Goal: Task Accomplishment & Management: Use online tool/utility

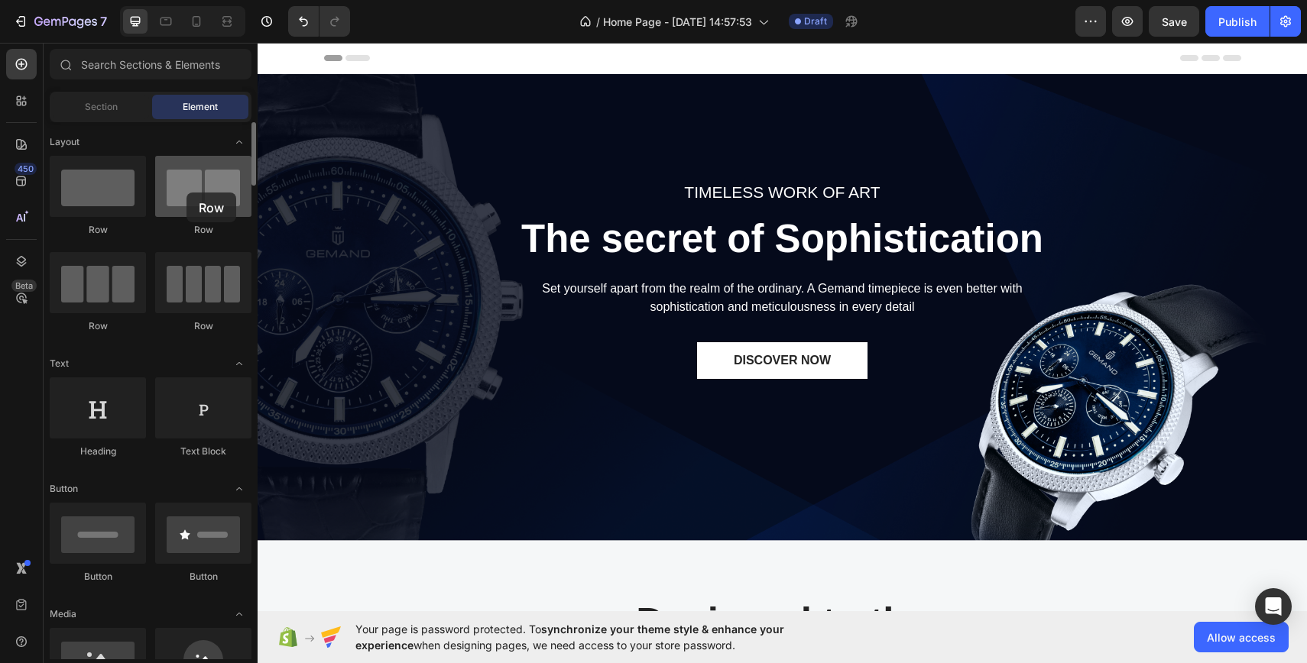
click at [186, 192] on div at bounding box center [203, 186] width 96 height 61
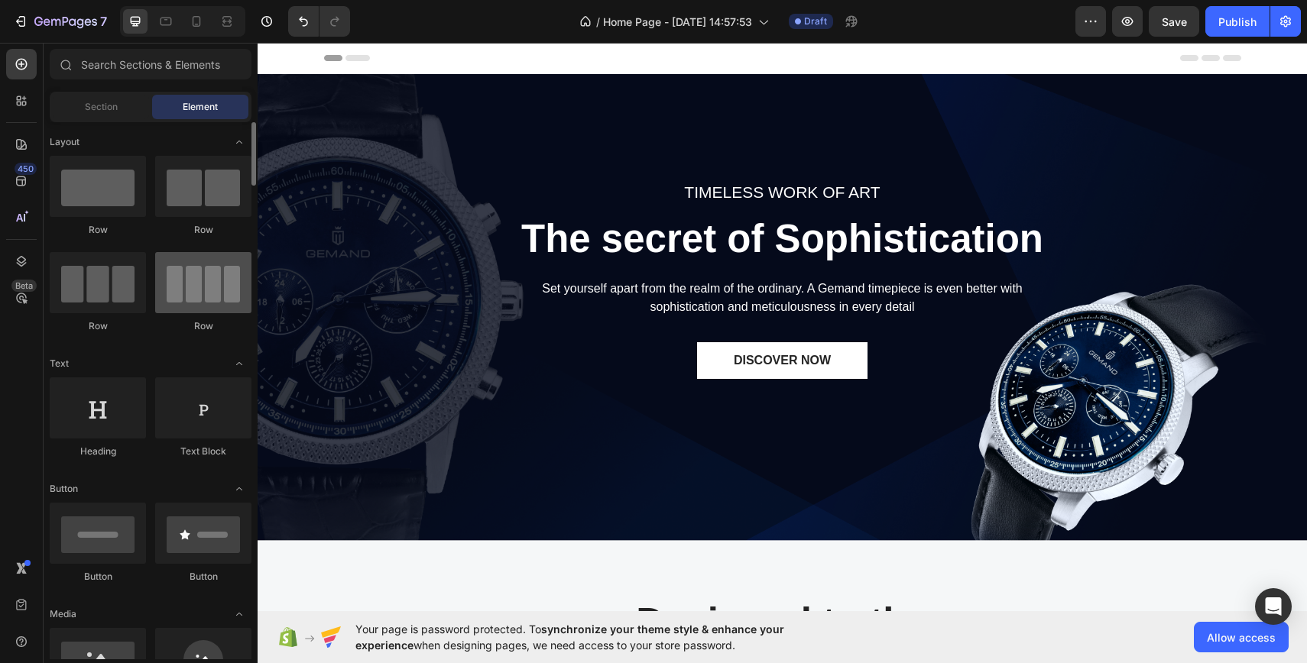
click at [200, 300] on div at bounding box center [203, 282] width 96 height 61
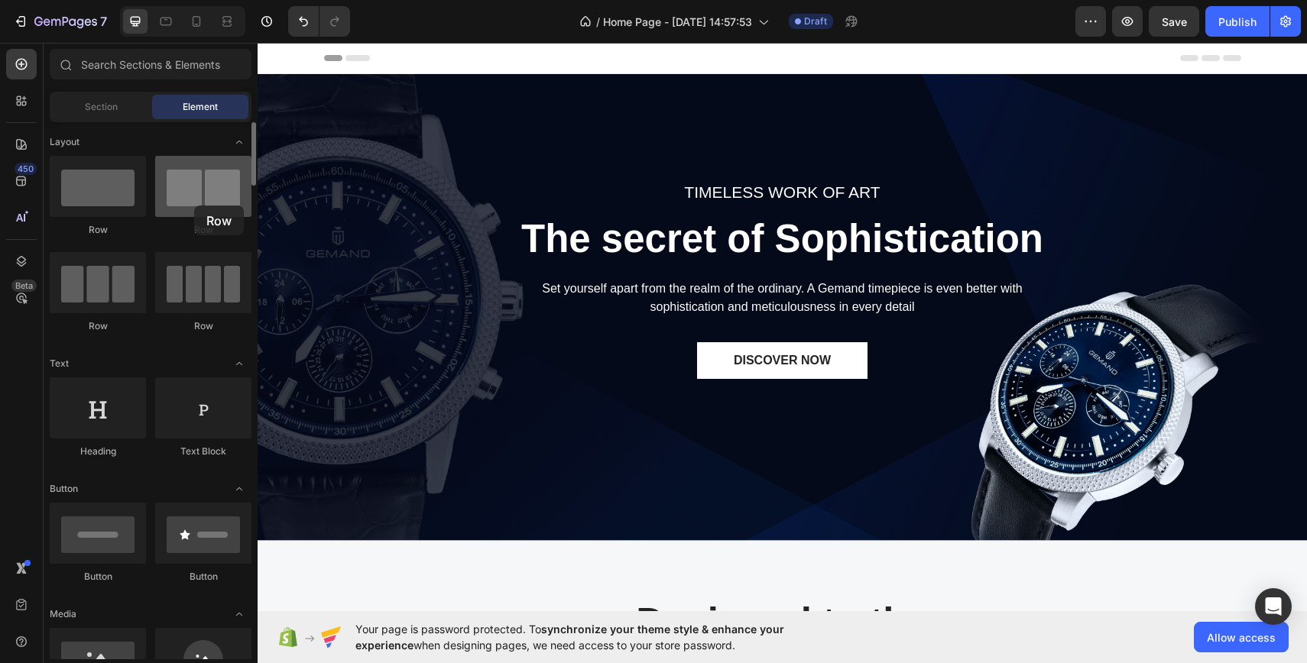
click at [194, 206] on div at bounding box center [203, 186] width 96 height 61
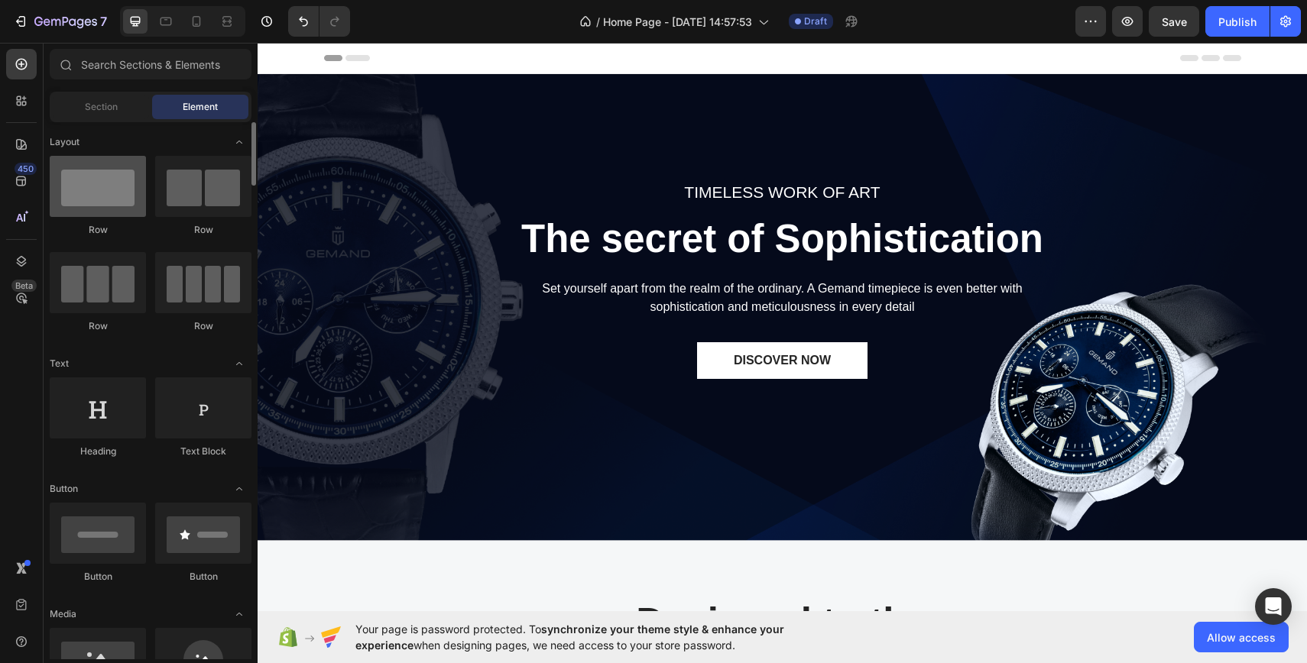
click at [121, 196] on div at bounding box center [98, 186] width 96 height 61
drag, startPoint x: 118, startPoint y: 196, endPoint x: 106, endPoint y: 186, distance: 15.8
click at [106, 186] on div at bounding box center [98, 186] width 96 height 61
click at [13, 179] on div "450" at bounding box center [21, 181] width 31 height 31
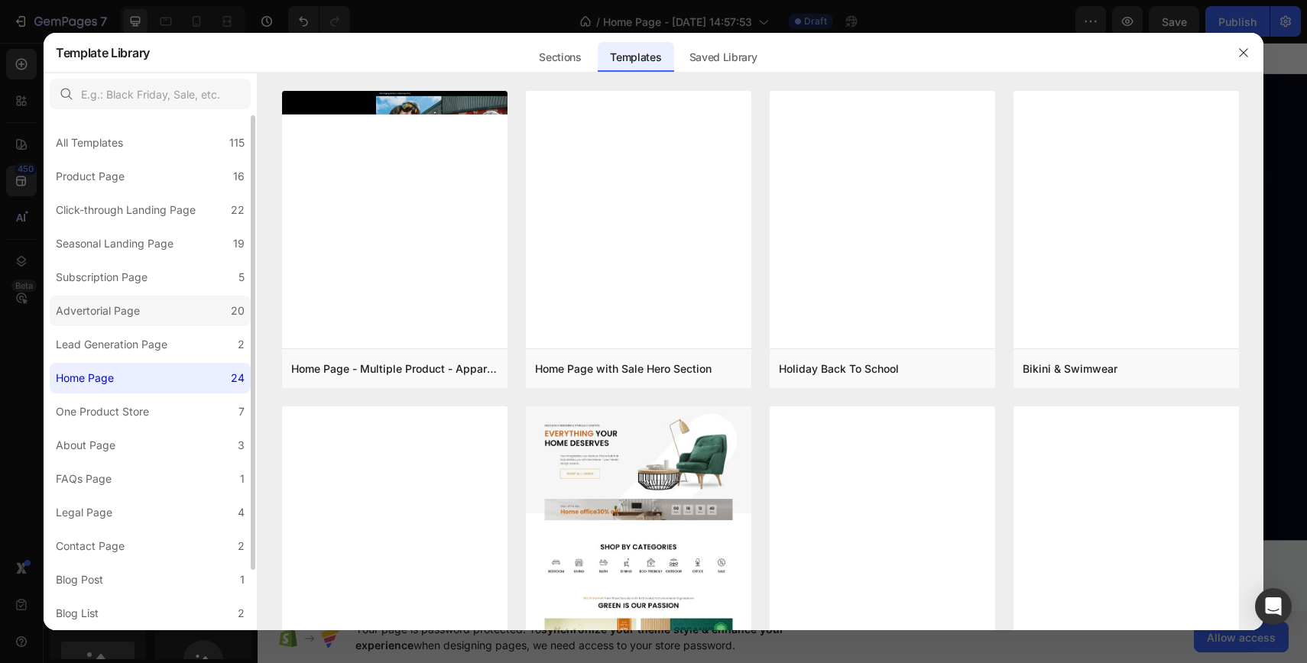
scroll to position [3, 0]
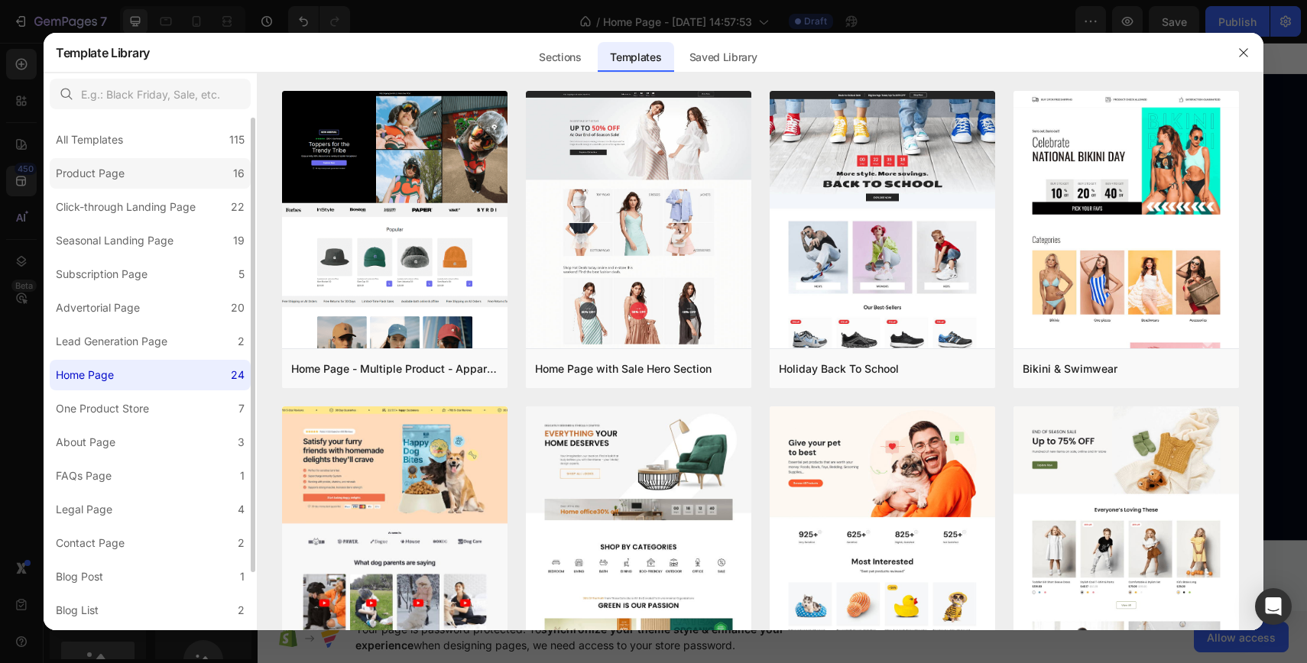
click at [161, 171] on label "Product Page 16" at bounding box center [150, 173] width 201 height 31
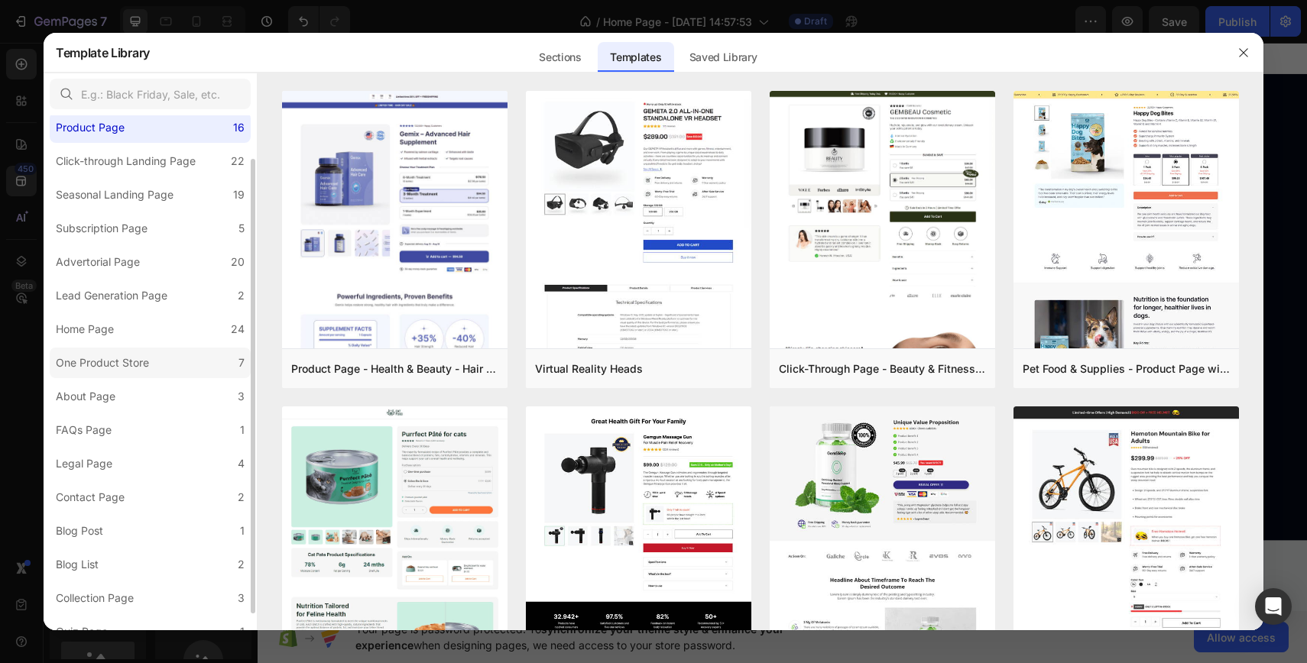
scroll to position [66, 0]
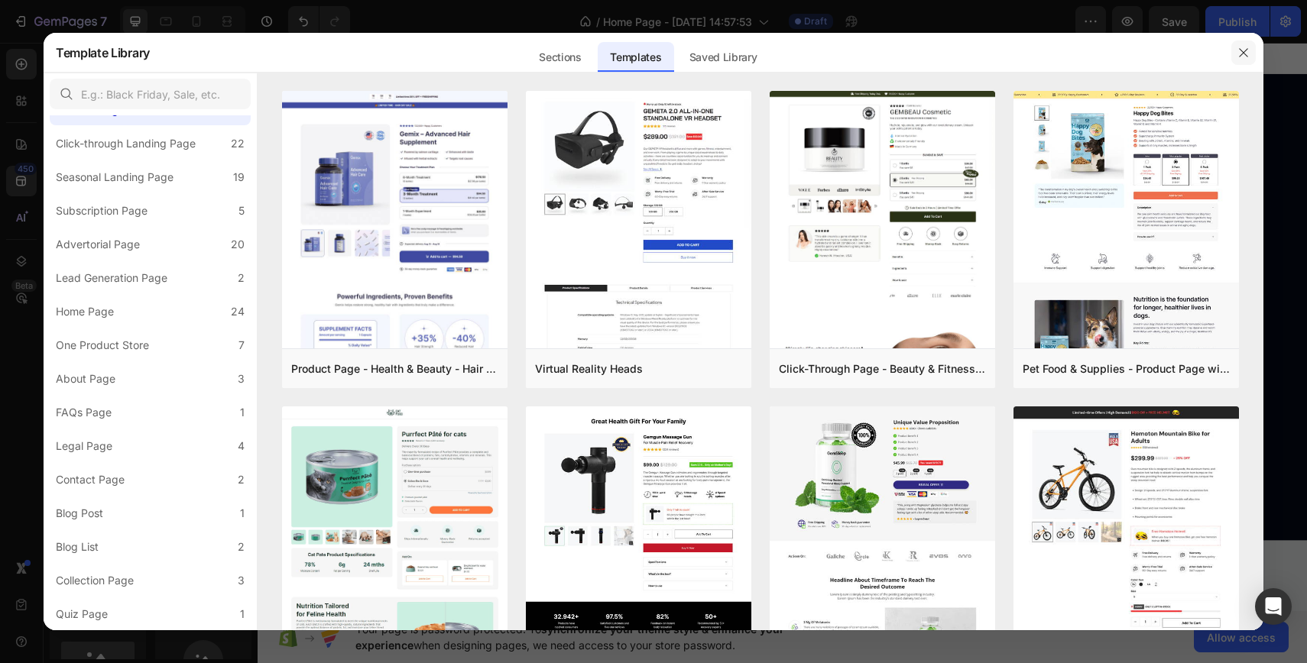
click at [1239, 50] on icon "button" at bounding box center [1243, 53] width 12 height 12
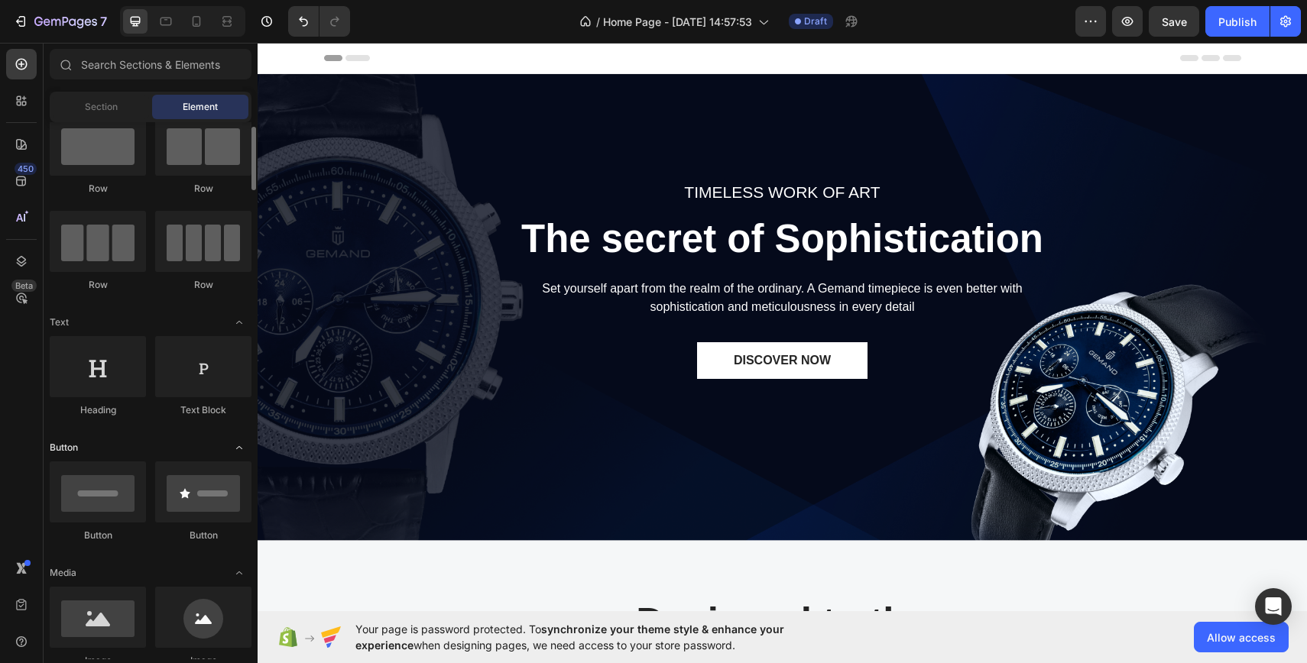
scroll to position [167, 0]
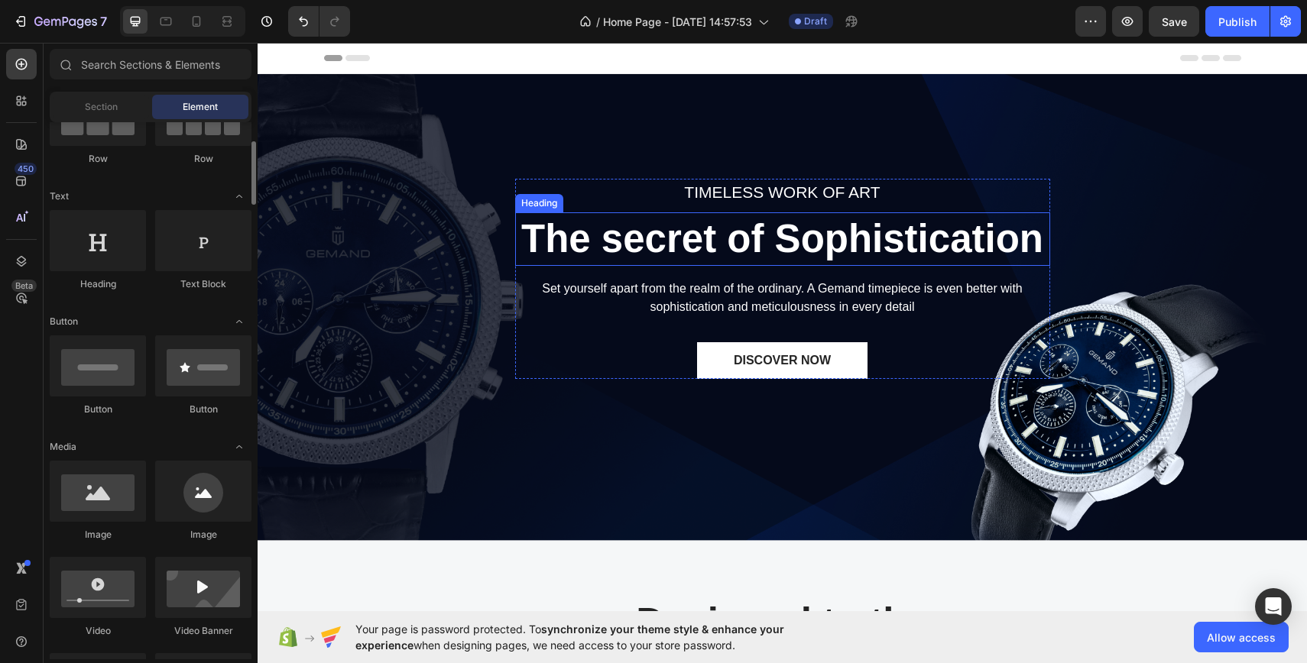
click at [733, 229] on p "The secret of Sophistication" at bounding box center [783, 239] width 532 height 50
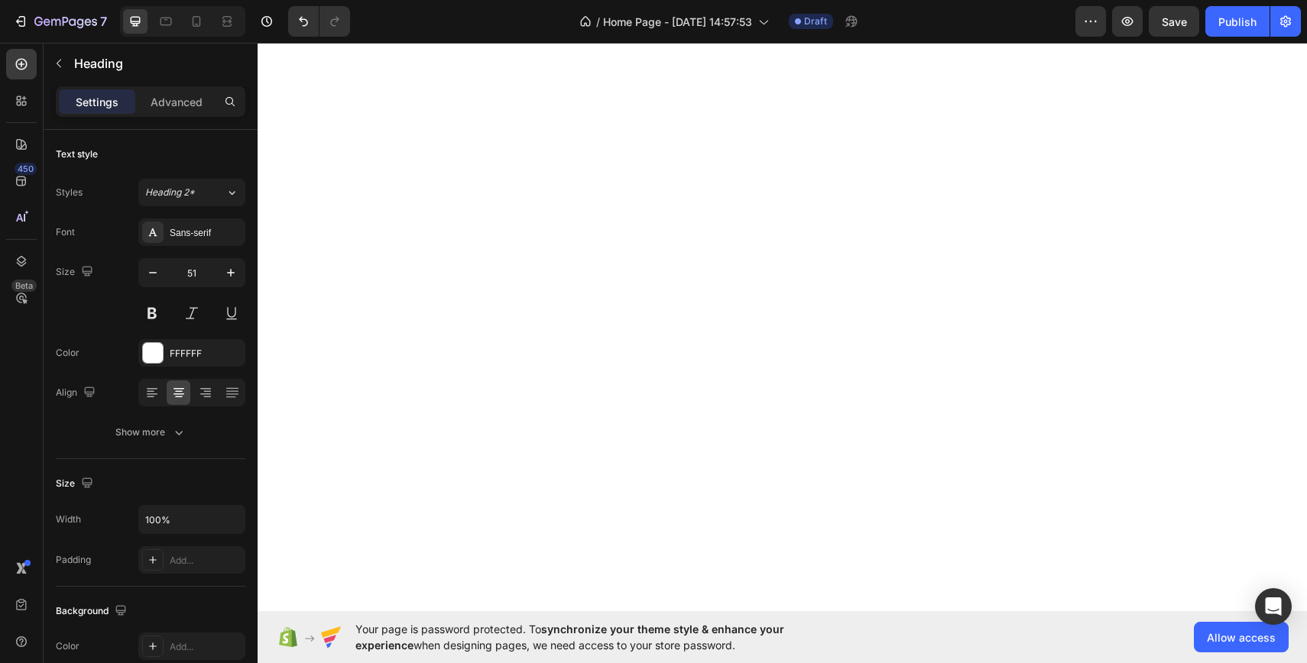
scroll to position [957, 0]
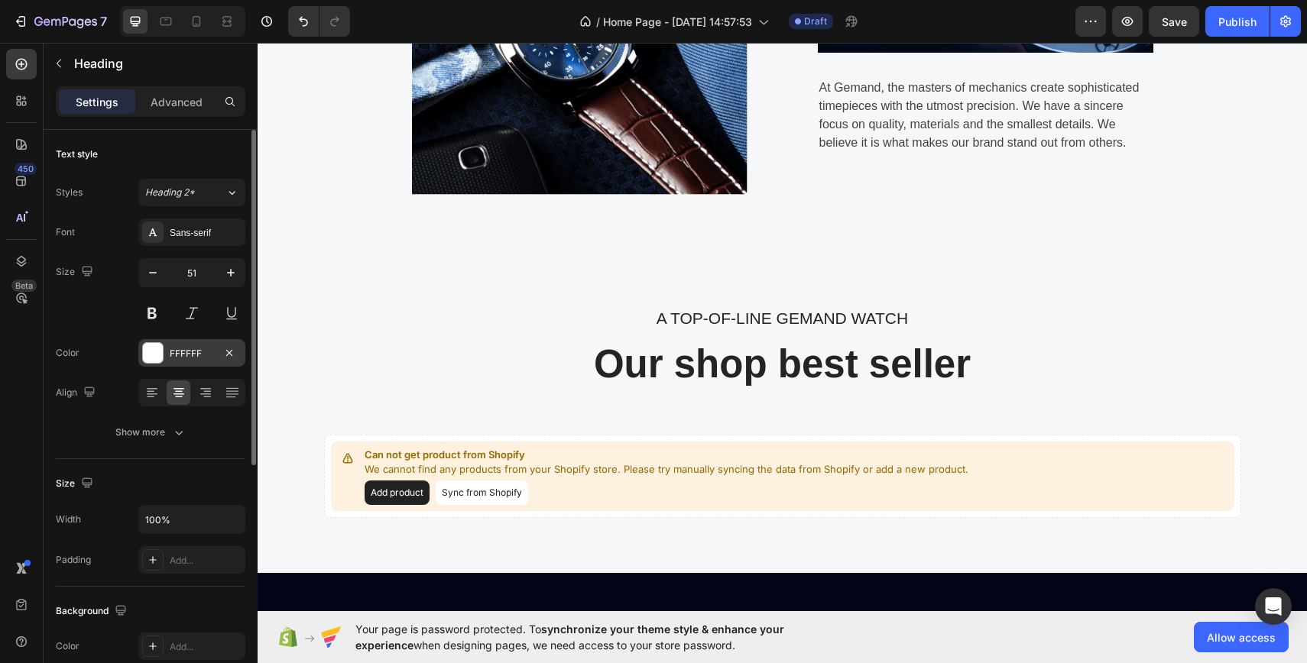
click at [165, 347] on div "FFFFFF" at bounding box center [191, 353] width 107 height 28
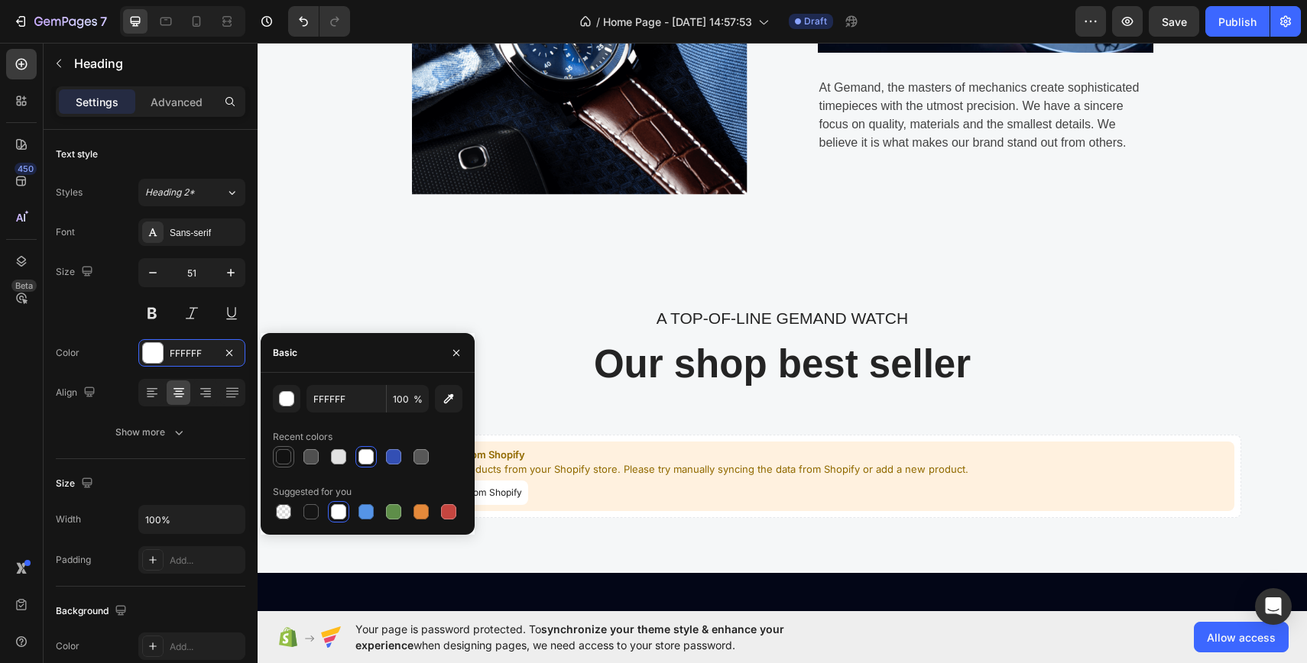
click at [286, 457] on div at bounding box center [283, 456] width 15 height 15
type input "121212"
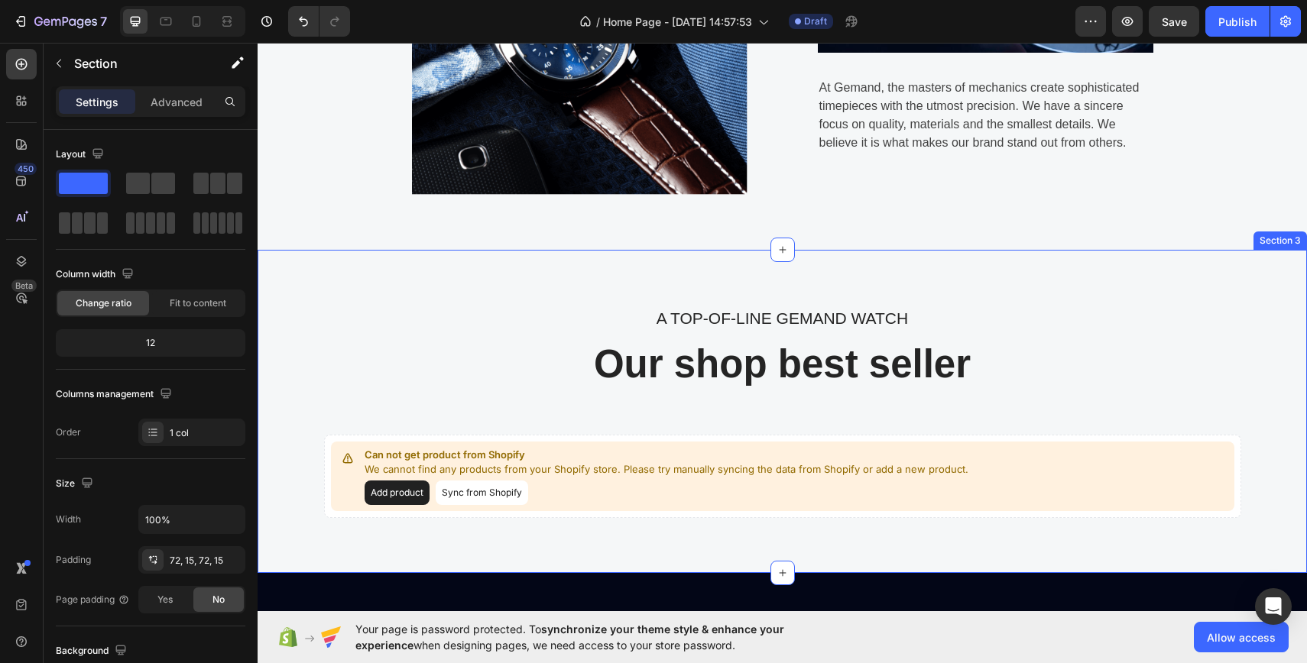
click at [356, 282] on div "A TOP-OF-LINE GEMAND WATCH Text block Our shop best seller Heading Can not get …" at bounding box center [782, 411] width 1049 height 323
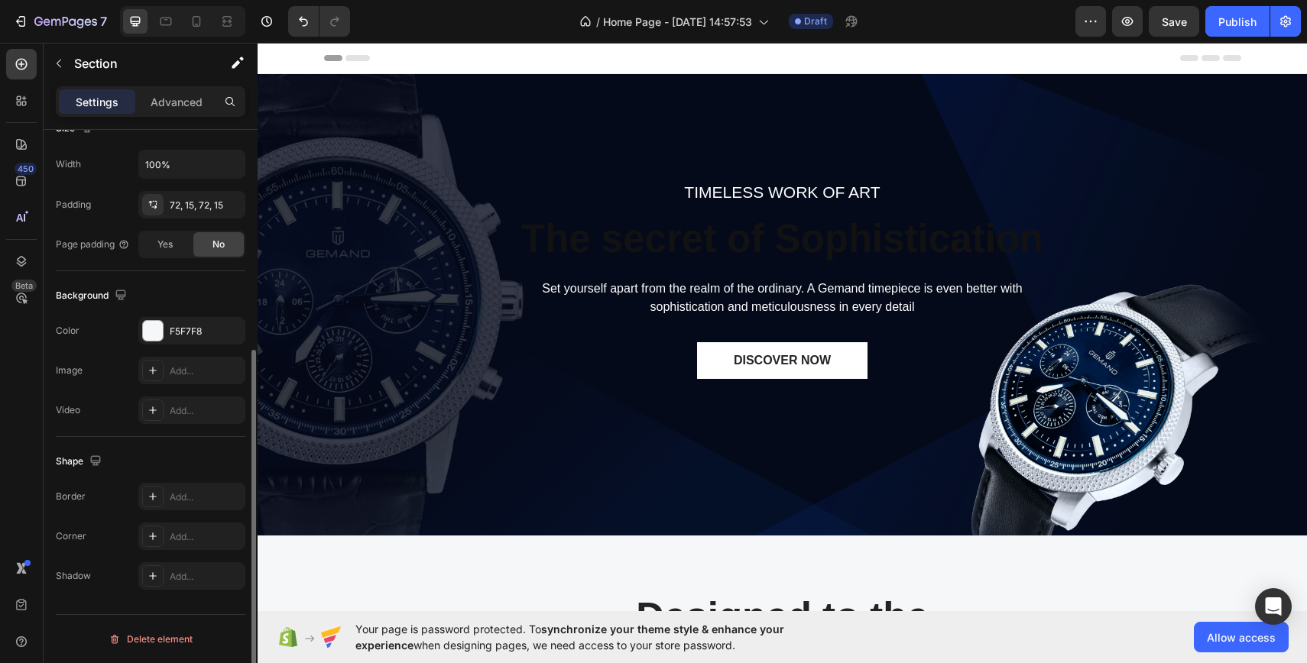
scroll to position [0, 0]
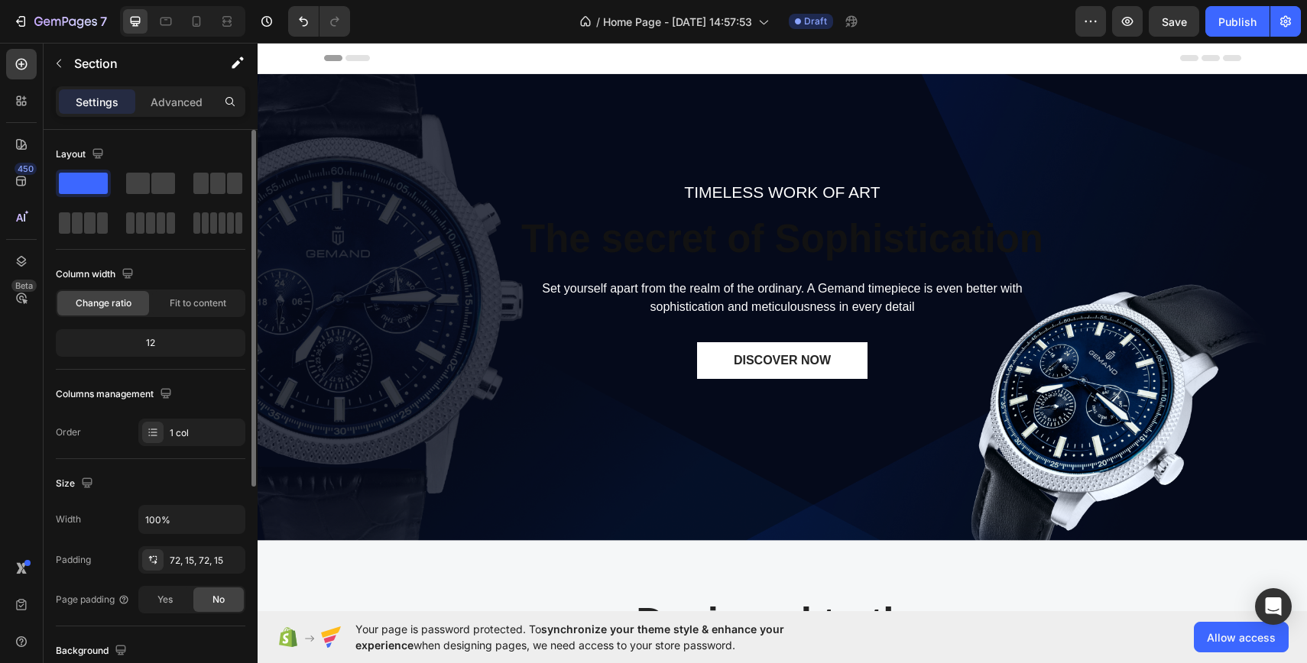
click at [83, 180] on span at bounding box center [83, 183] width 49 height 21
click at [130, 190] on span at bounding box center [138, 183] width 24 height 21
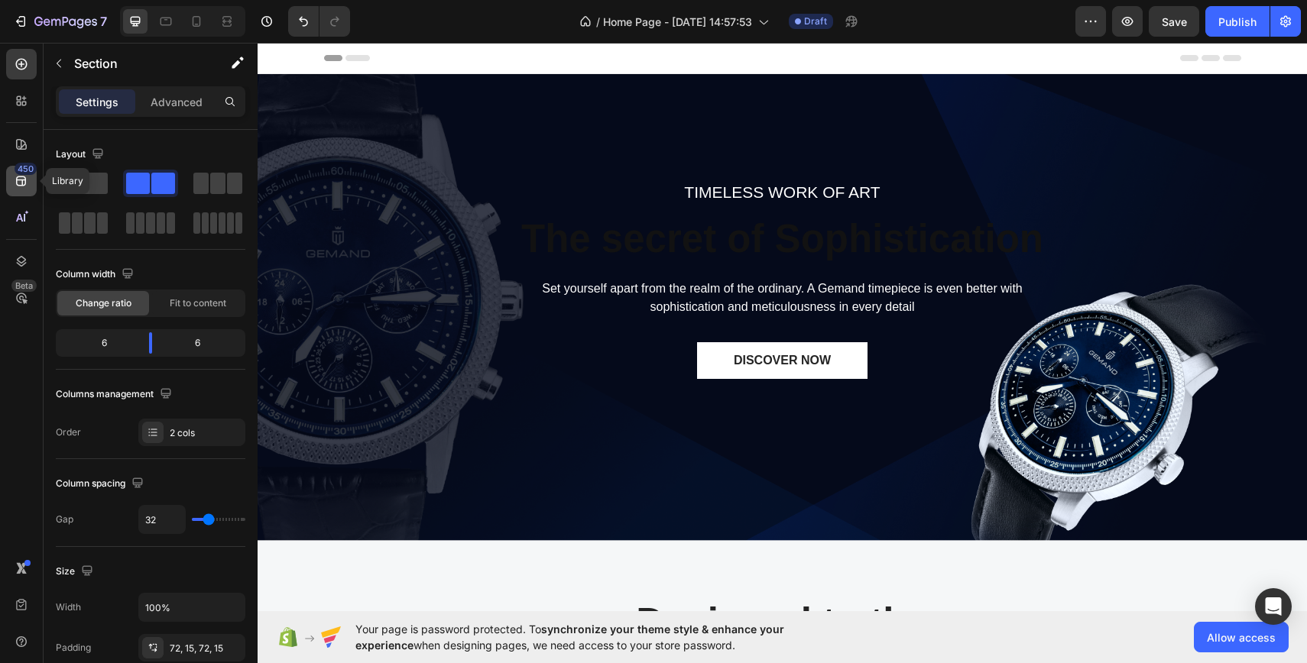
click at [28, 183] on icon at bounding box center [21, 180] width 15 height 15
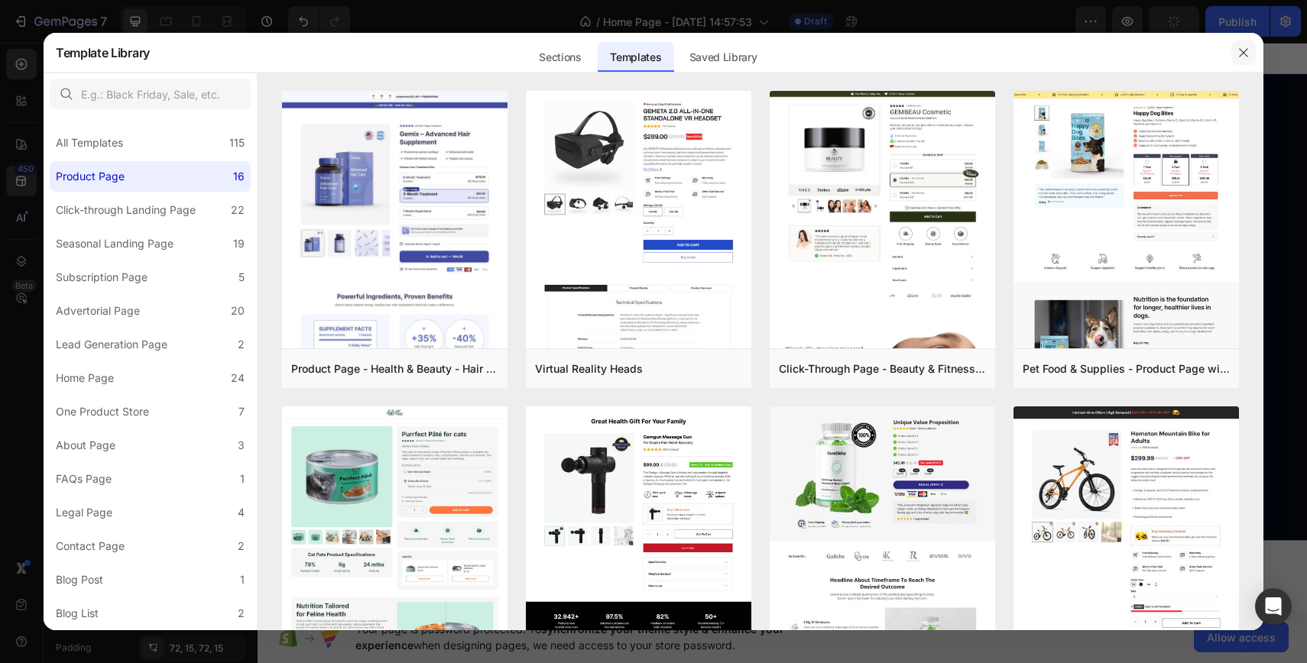
click at [1242, 54] on icon "button" at bounding box center [1243, 52] width 8 height 8
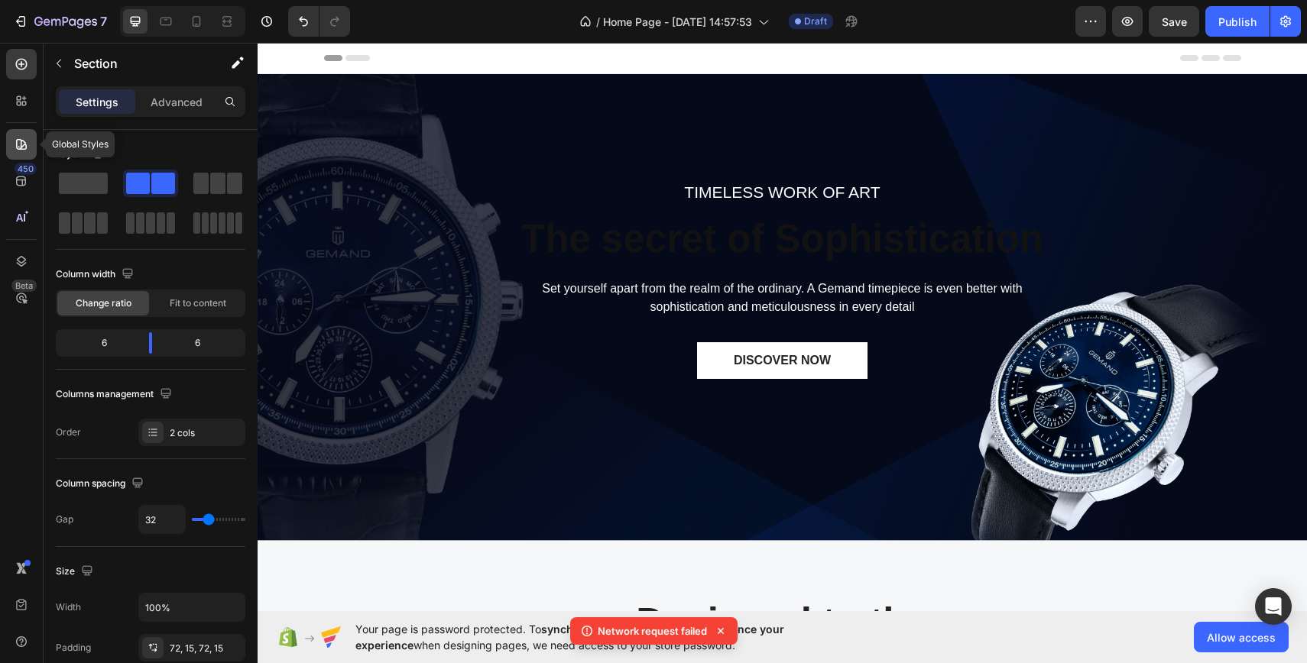
click at [24, 145] on icon at bounding box center [21, 144] width 15 height 15
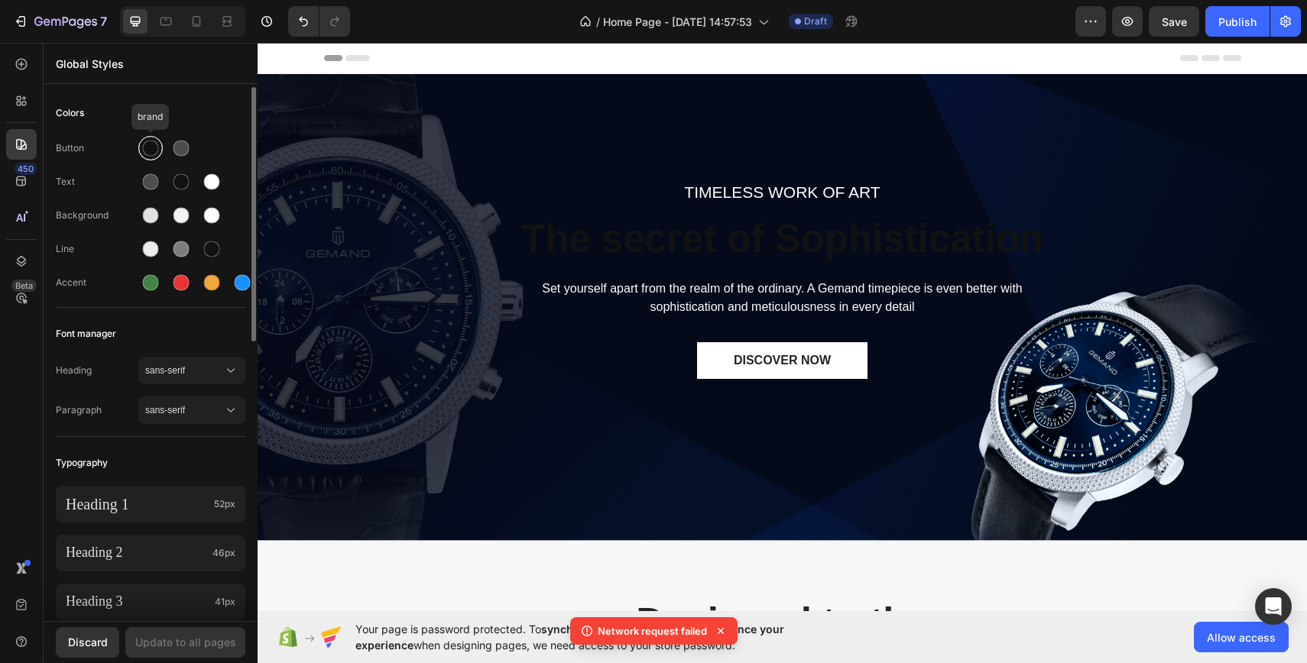
click at [152, 144] on div at bounding box center [151, 149] width 16 height 16
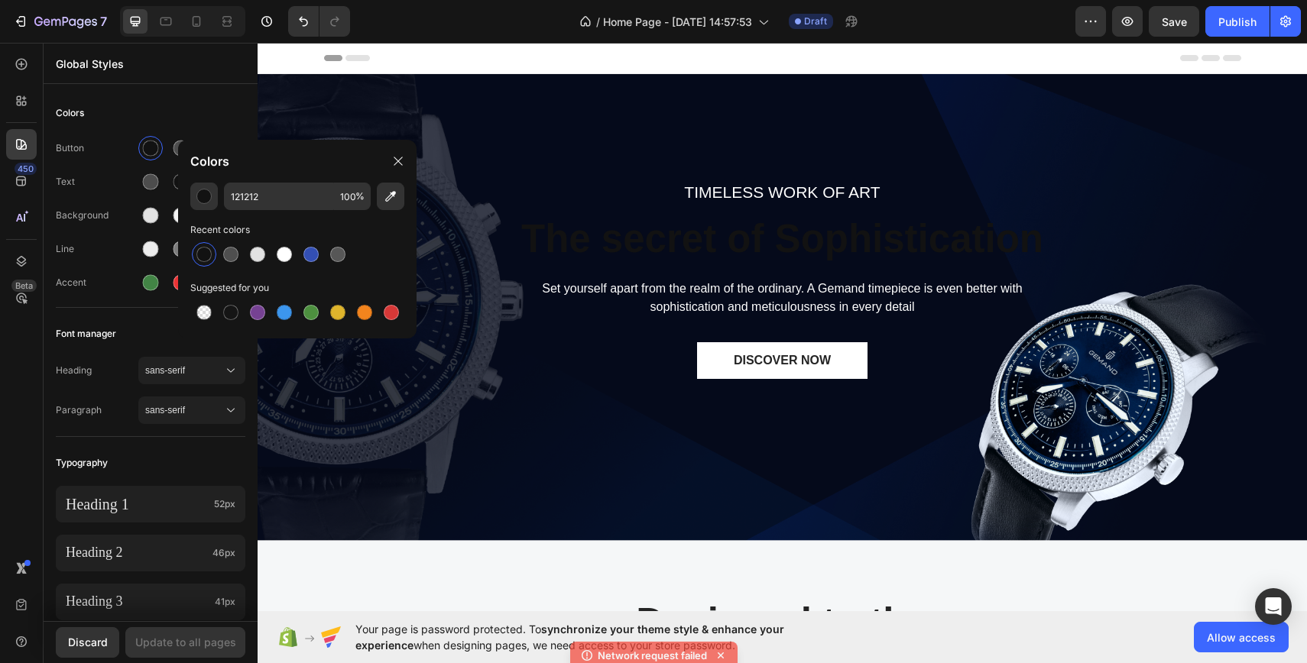
click at [186, 153] on div "Colors" at bounding box center [297, 161] width 238 height 43
click at [180, 138] on div at bounding box center [181, 148] width 24 height 24
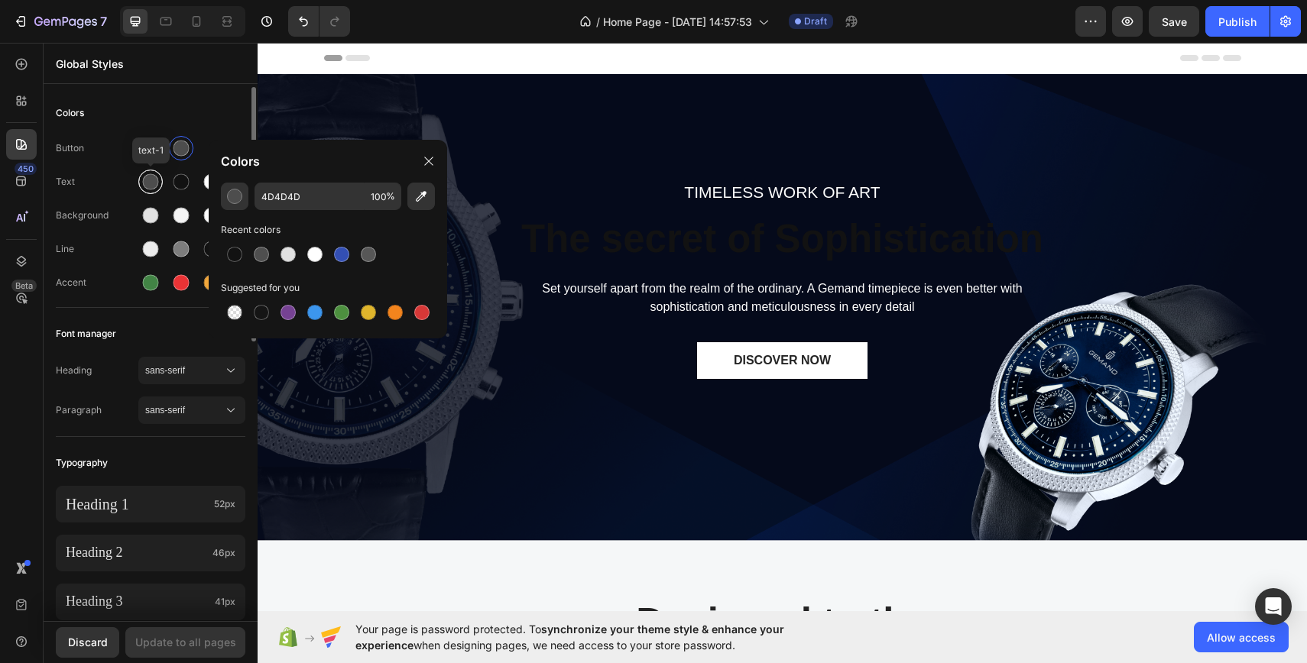
click at [144, 181] on div at bounding box center [151, 182] width 16 height 16
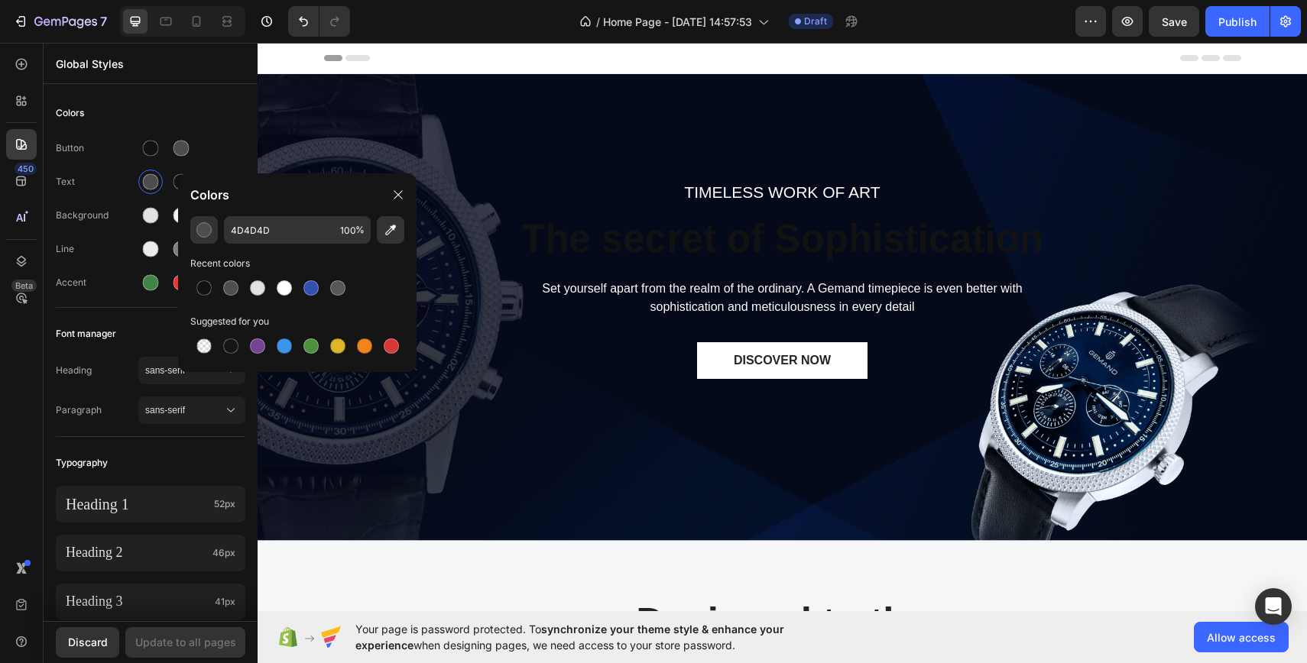
click at [183, 183] on div "Colors" at bounding box center [297, 194] width 238 height 43
click at [212, 138] on div "Button" at bounding box center [151, 148] width 190 height 24
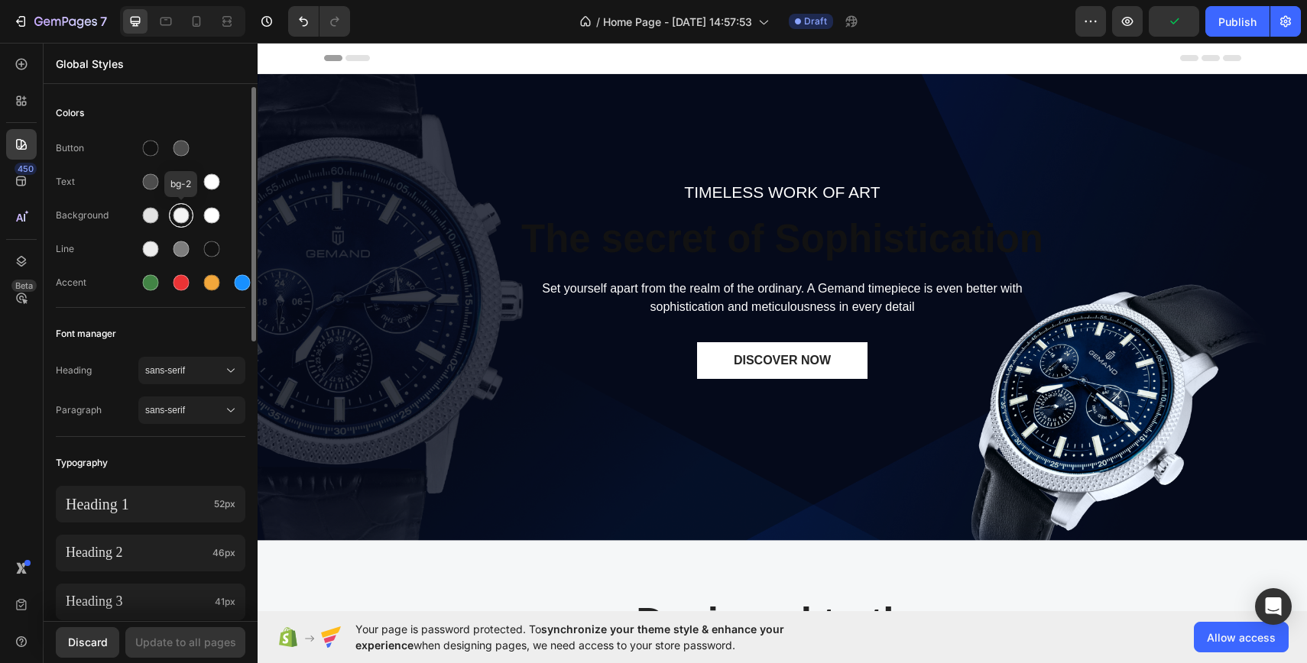
click at [177, 210] on div at bounding box center [181, 216] width 16 height 16
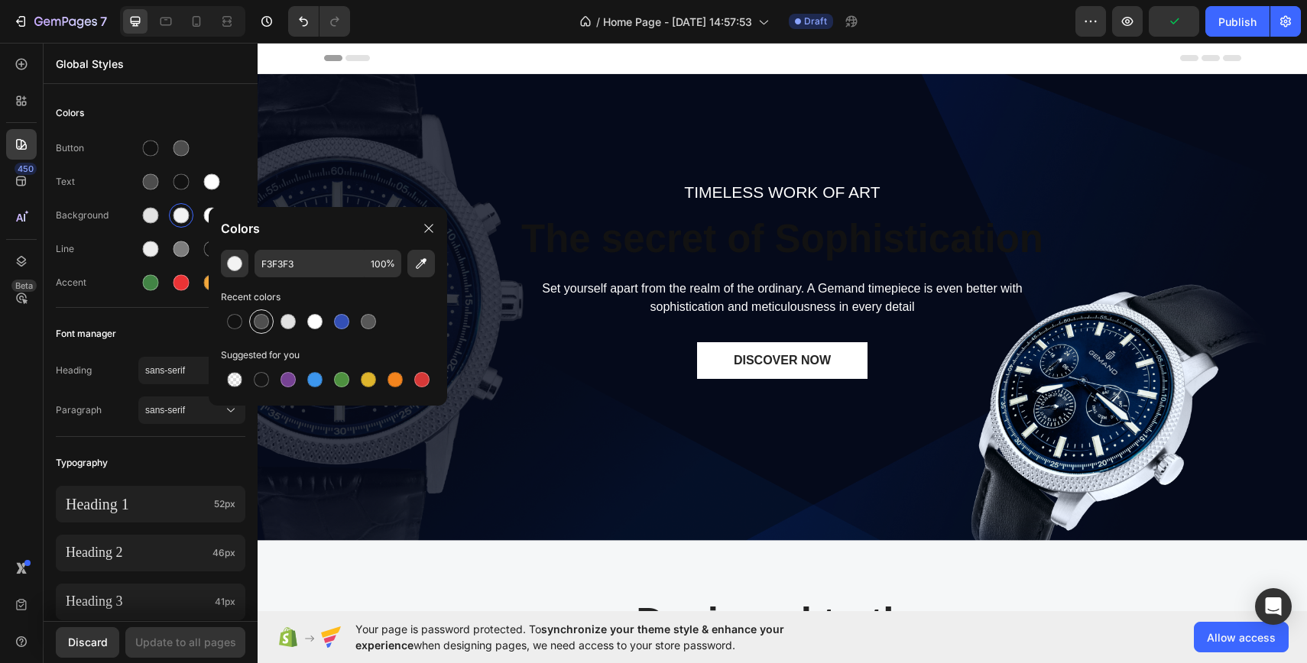
click at [256, 329] on div at bounding box center [261, 322] width 24 height 24
click at [222, 322] on div at bounding box center [235, 322] width 28 height 28
click at [291, 319] on div at bounding box center [288, 321] width 15 height 15
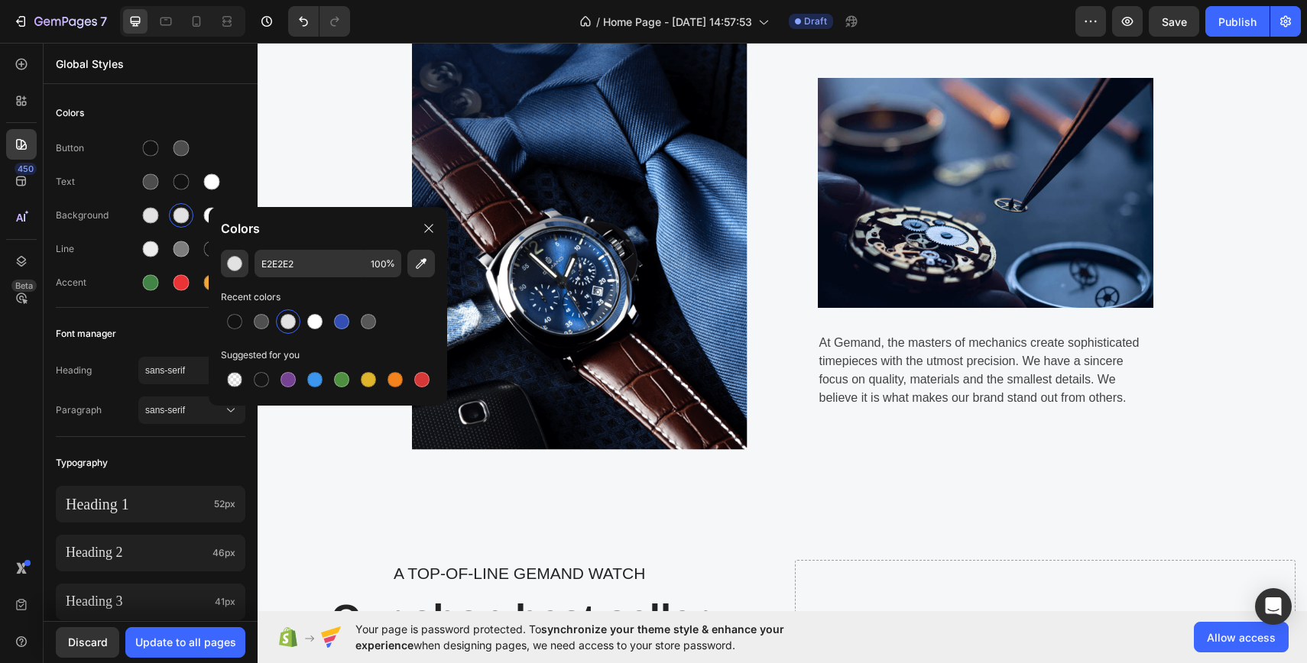
scroll to position [702, 0]
click at [316, 329] on div at bounding box center [315, 322] width 18 height 18
click at [287, 323] on div at bounding box center [288, 321] width 15 height 15
type input "E2E2E2"
click at [334, 453] on div "Designed to the pinnacle of precision Heading Row Image Image At Gemand, the ma…" at bounding box center [782, 169] width 1049 height 671
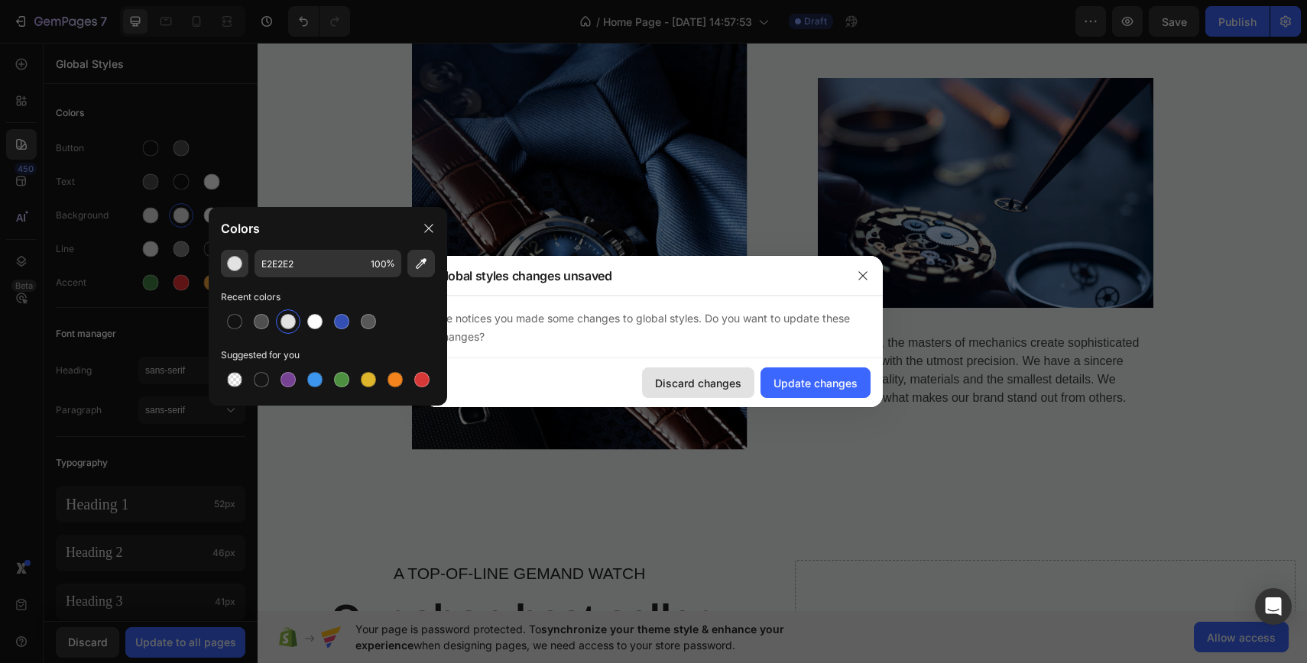
click at [697, 378] on div "Discard changes" at bounding box center [698, 383] width 86 height 16
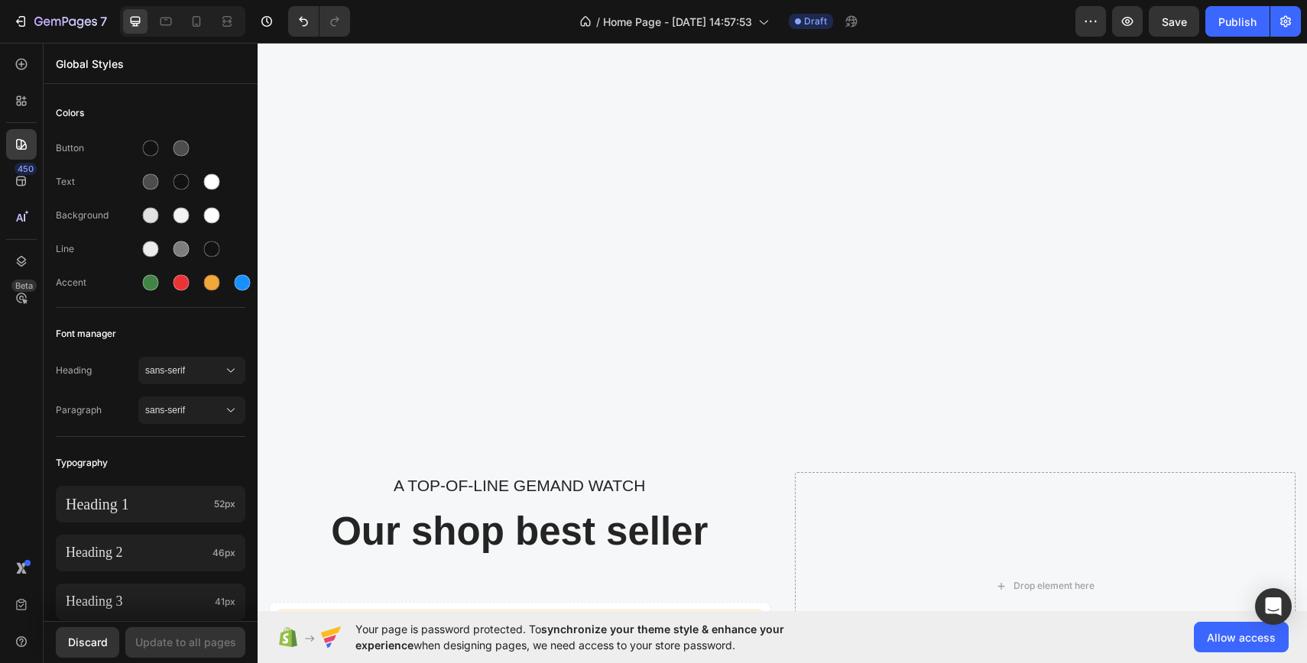
scroll to position [683, 0]
